Goal: Navigation & Orientation: Understand site structure

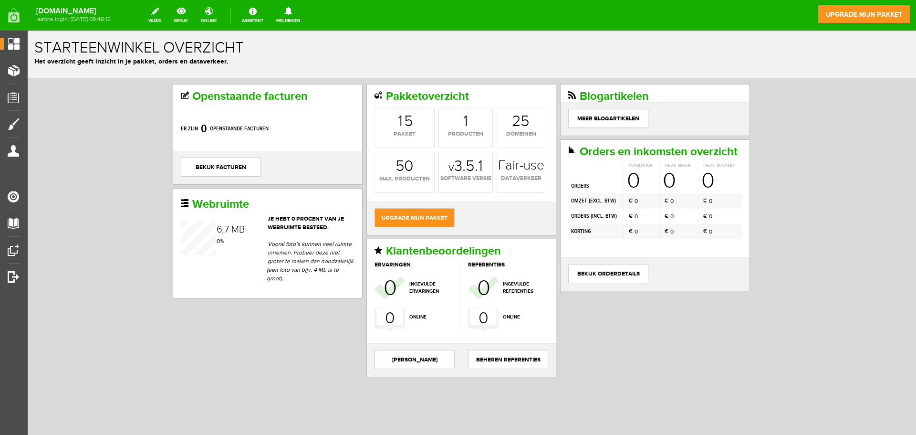
click at [454, 136] on span "producten" at bounding box center [465, 134] width 53 height 9
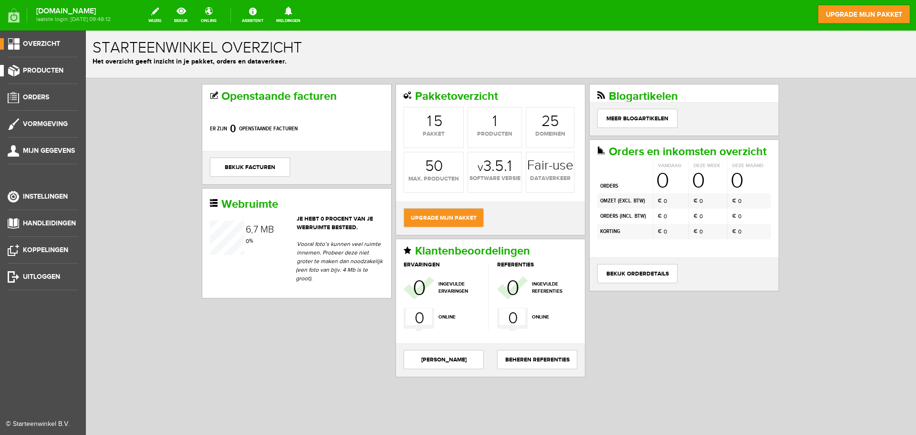
click at [47, 71] on span "Producten" at bounding box center [43, 70] width 41 height 8
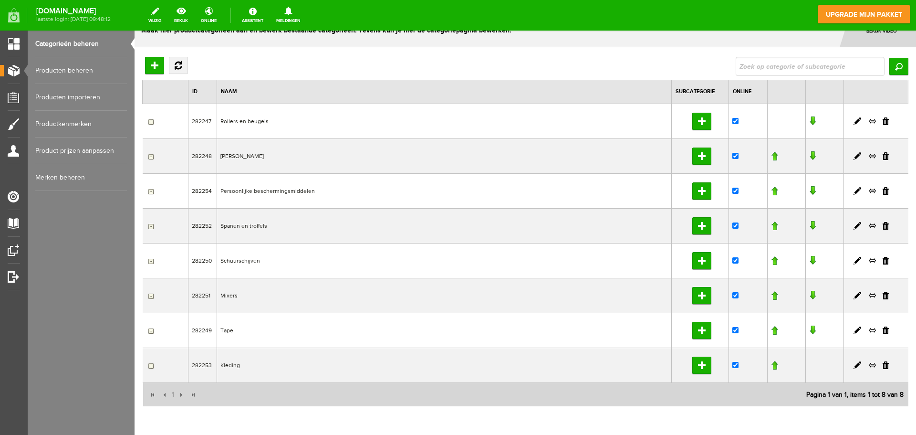
scroll to position [48, 0]
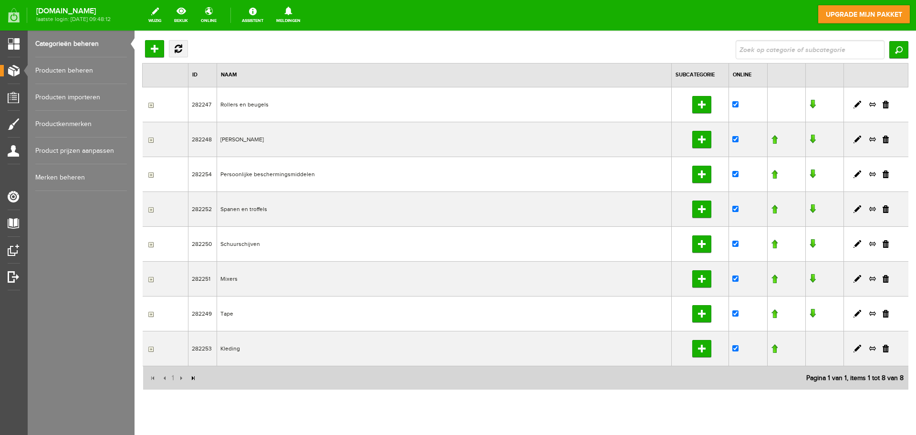
click at [195, 378] on input "button" at bounding box center [193, 378] width 10 height 10
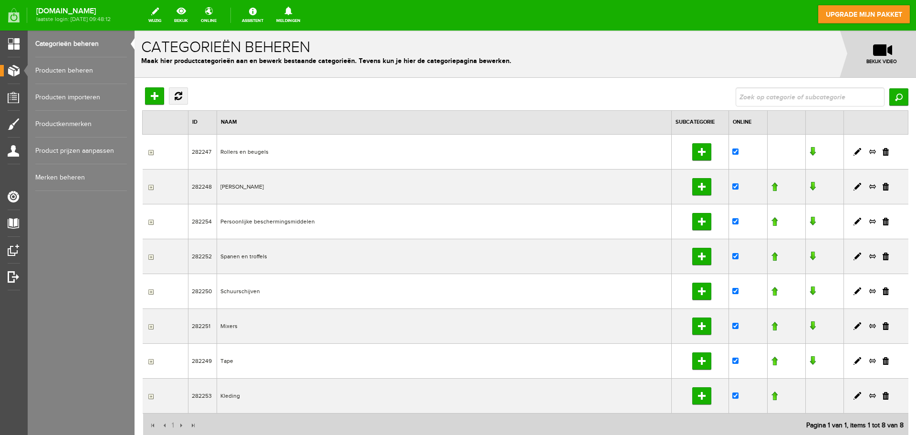
scroll to position [0, 0]
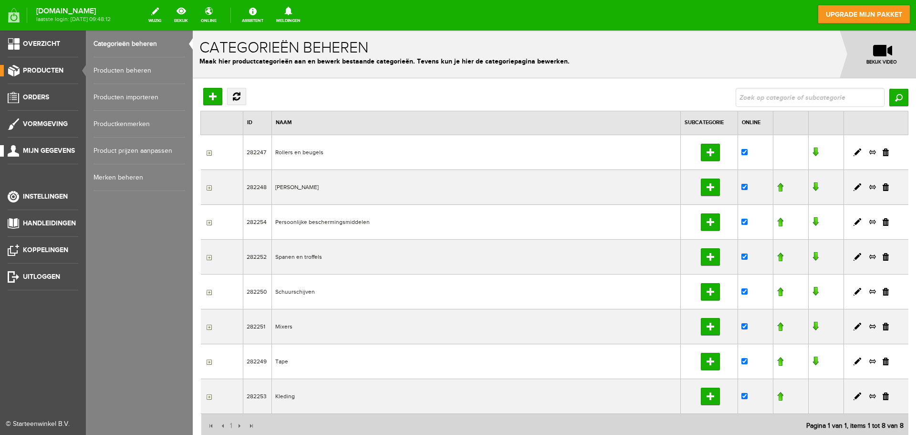
click at [57, 147] on span "Mijn gegevens" at bounding box center [49, 150] width 52 height 8
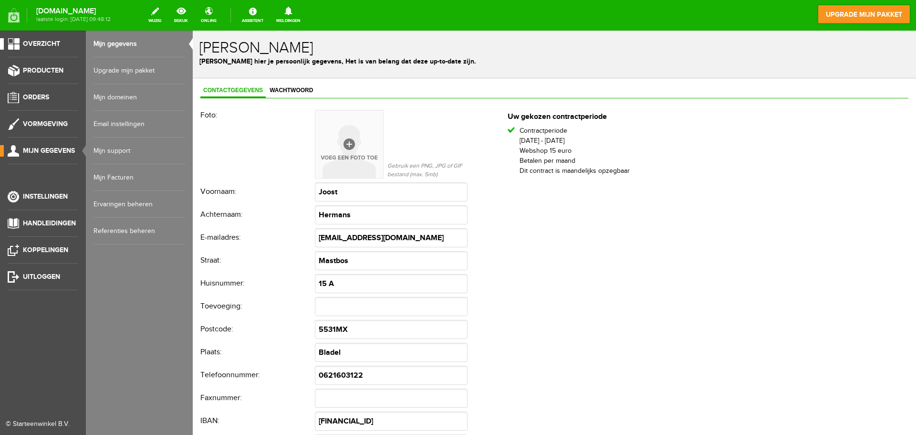
click at [27, 40] on span "Overzicht" at bounding box center [41, 44] width 37 height 8
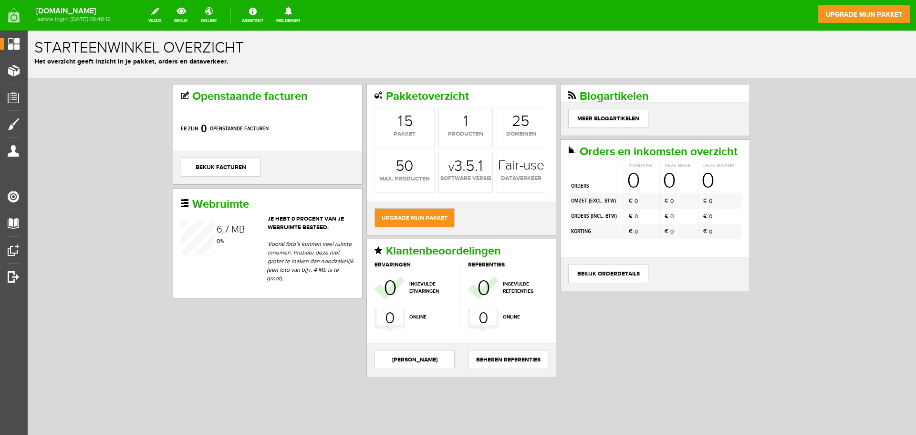
click at [517, 125] on div "2" at bounding box center [516, 121] width 9 height 15
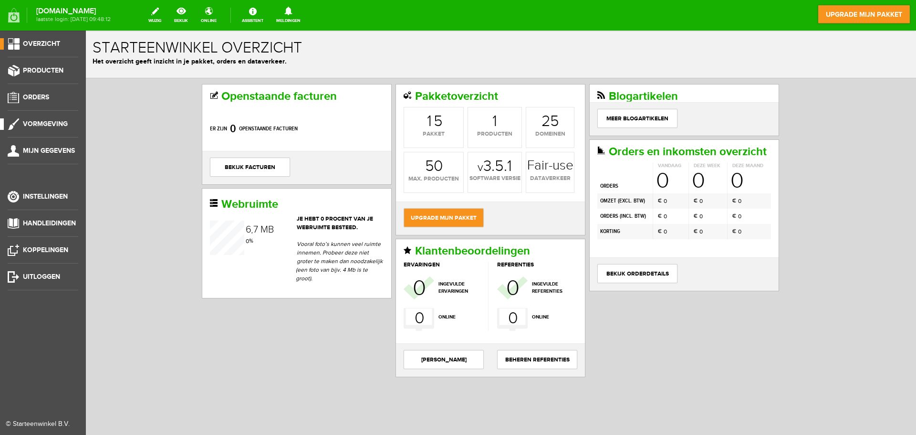
click at [56, 125] on span "Vormgeving" at bounding box center [45, 124] width 45 height 8
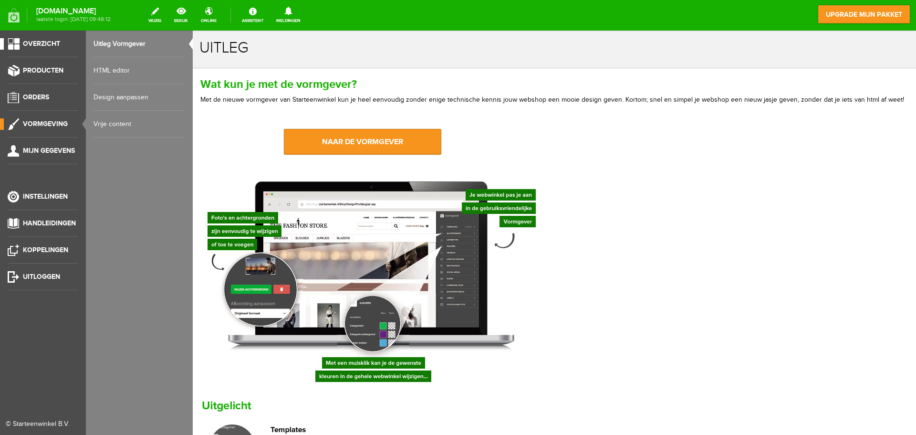
click at [38, 41] on span "Overzicht" at bounding box center [41, 44] width 37 height 8
